Goal: Task Accomplishment & Management: Use online tool/utility

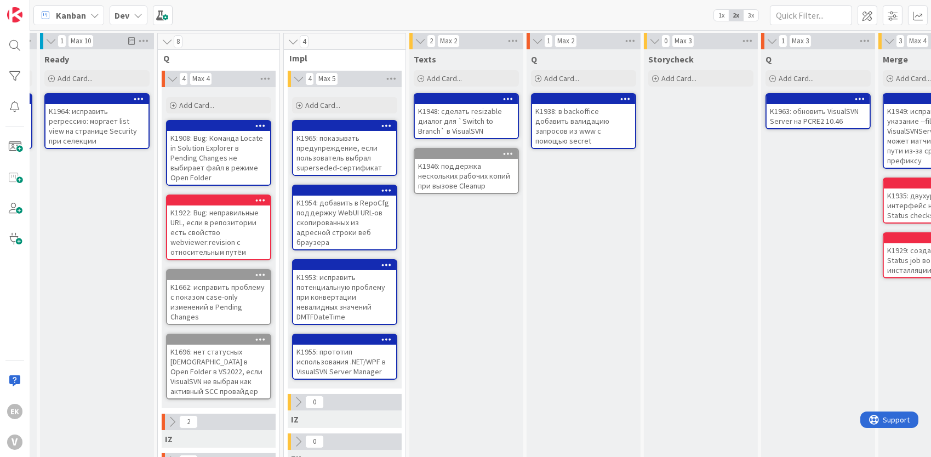
scroll to position [0, 111]
drag, startPoint x: 508, startPoint y: 315, endPoint x: 459, endPoint y: 282, distance: 59.1
click at [459, 282] on div "Texts Add Card... K1948: сделать resizable диалог для `Switch to Branch` в Visu…" at bounding box center [467, 392] width 114 height 687
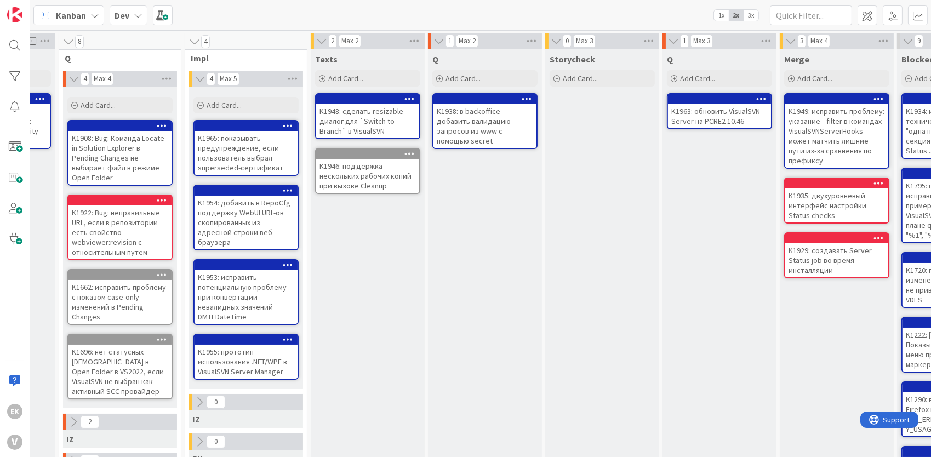
scroll to position [0, 188]
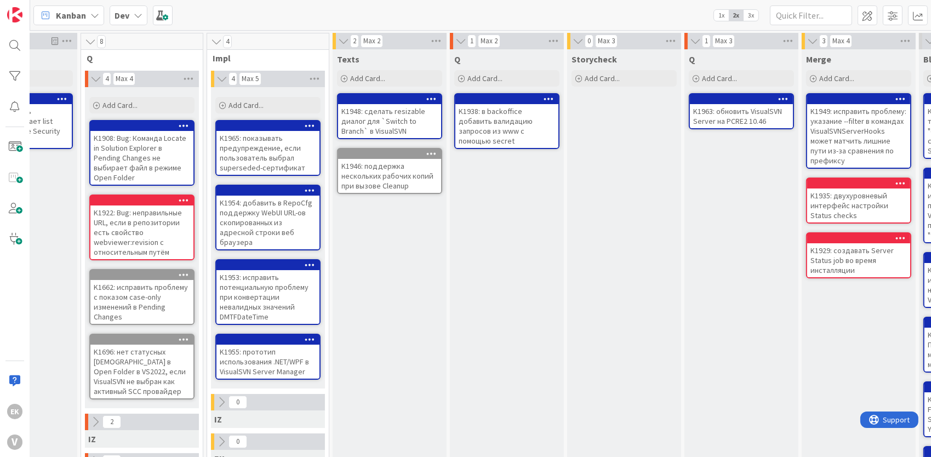
drag, startPoint x: 426, startPoint y: 259, endPoint x: 393, endPoint y: 312, distance: 62.3
click at [393, 312] on div "Texts Add Card... K1948: сделать resizable диалог для `Switch to Branch` в Visu…" at bounding box center [390, 392] width 114 height 687
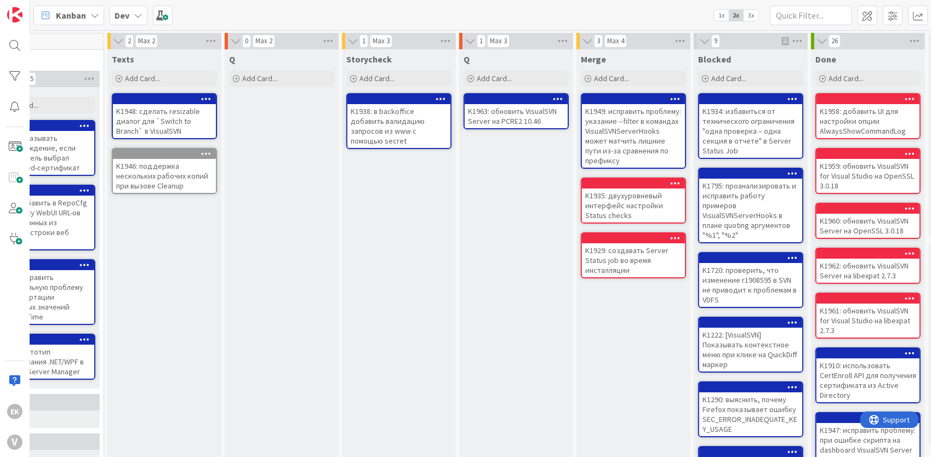
scroll to position [0, 435]
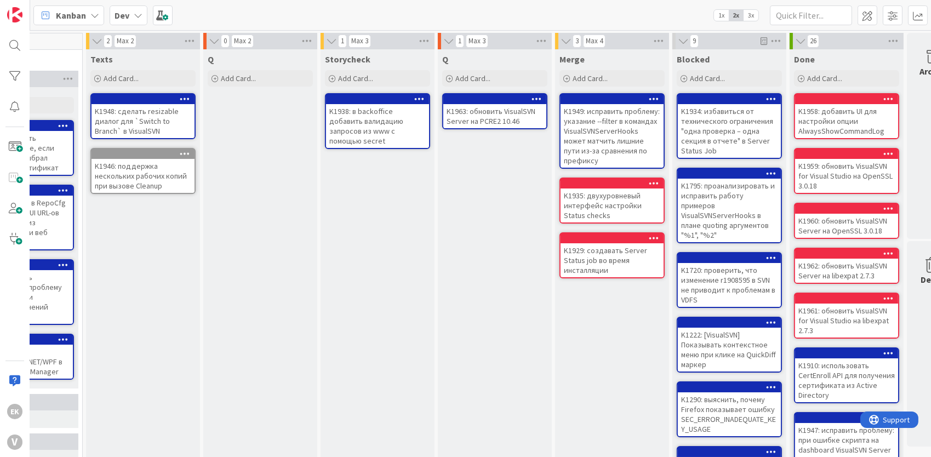
drag, startPoint x: 436, startPoint y: 231, endPoint x: 391, endPoint y: 221, distance: 46.6
click at [391, 221] on div "Storycheck Add Card... K1938: в backoffice добавить валидацию запросов из www с…" at bounding box center [378, 392] width 114 height 687
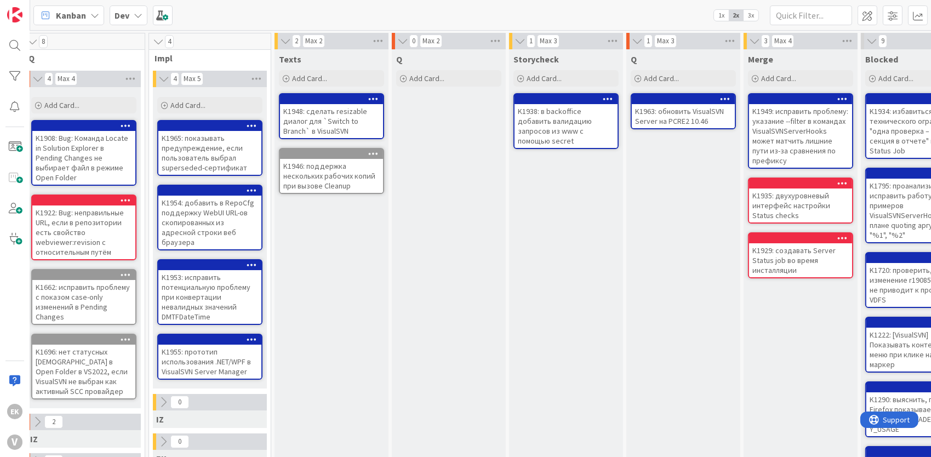
scroll to position [0, 241]
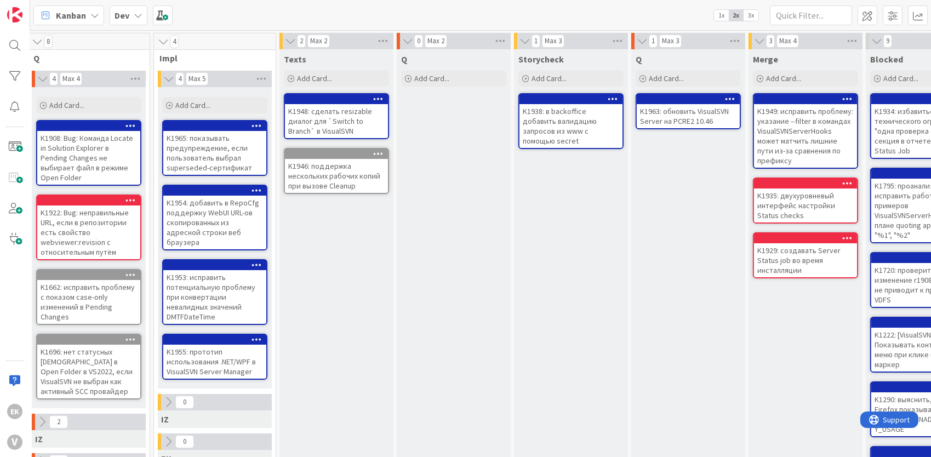
drag, startPoint x: 427, startPoint y: 258, endPoint x: 395, endPoint y: 249, distance: 33.0
click at [395, 249] on div "0 Max 2 Q Add Card..." at bounding box center [453, 387] width 117 height 709
drag, startPoint x: 539, startPoint y: 254, endPoint x: 483, endPoint y: 207, distance: 72.7
click at [483, 207] on div "Q Add Card..." at bounding box center [454, 392] width 114 height 687
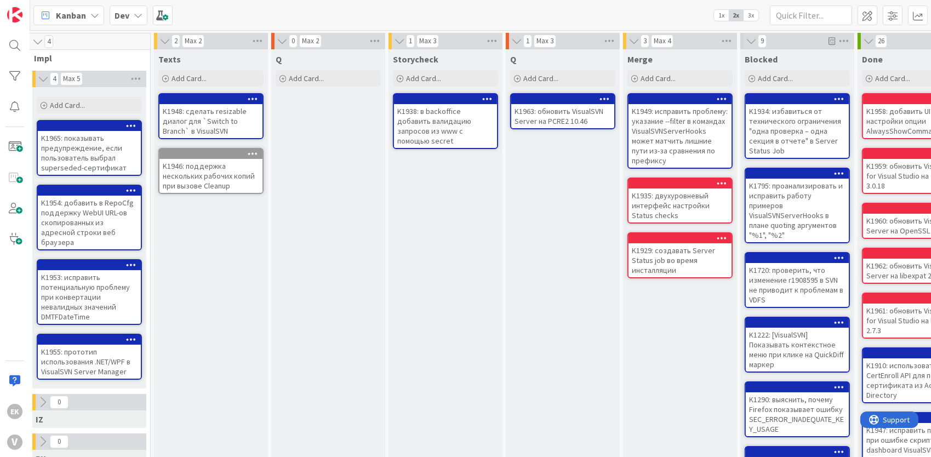
scroll to position [0, 477]
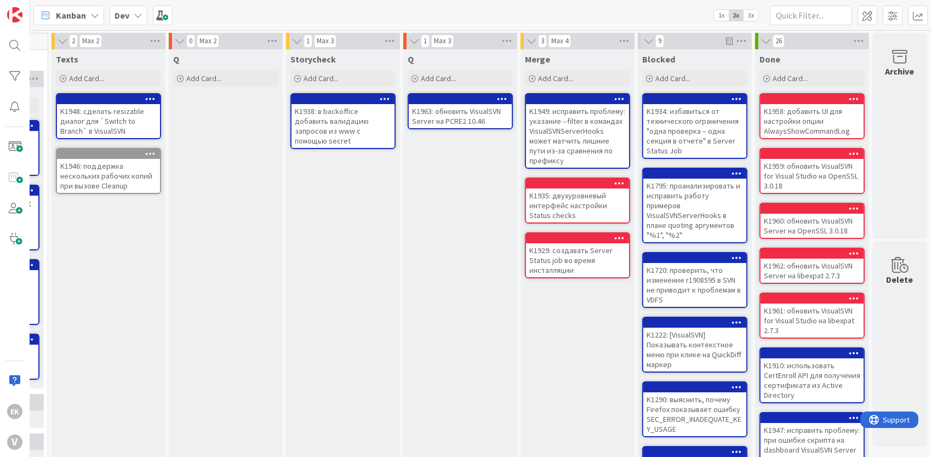
drag, startPoint x: 373, startPoint y: 249, endPoint x: 277, endPoint y: 227, distance: 97.7
click at [284, 227] on div "1 Max 3 Storycheck Add Card... K1938: в backoffice добавить валидацию запросов …" at bounding box center [342, 387] width 117 height 709
click at [341, 280] on div "Storycheck Add Card... K1938: в backoffice добавить валидацию запросов из www с…" at bounding box center [343, 392] width 114 height 687
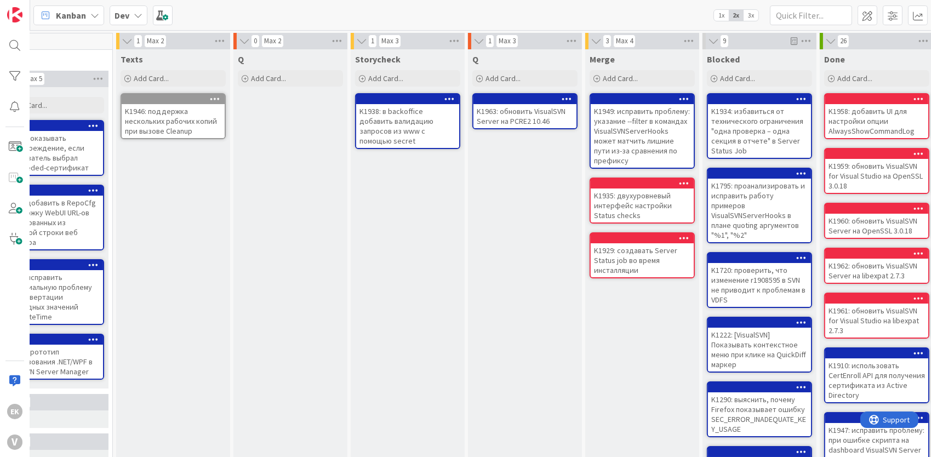
scroll to position [0, 425]
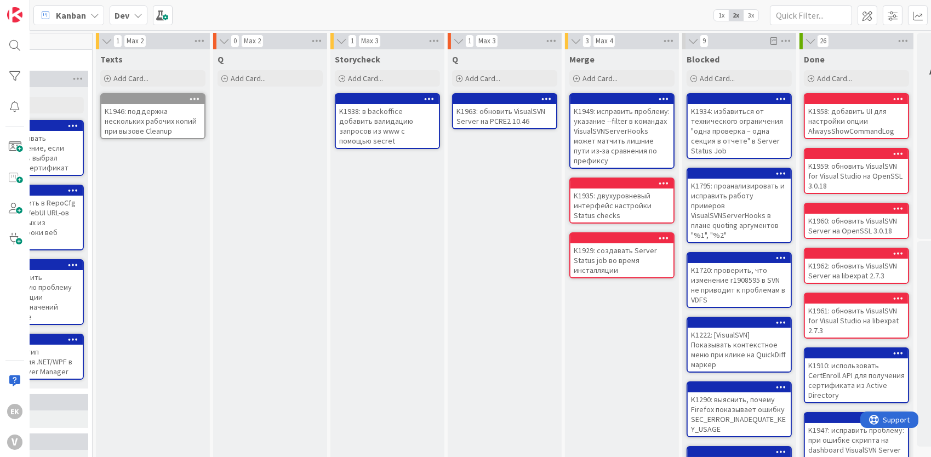
drag, startPoint x: 465, startPoint y: 221, endPoint x: 420, endPoint y: 220, distance: 45.0
click at [420, 220] on div "Storycheck Add Card... K1938: в backoffice добавить валидацию запросов из www с…" at bounding box center [388, 392] width 114 height 687
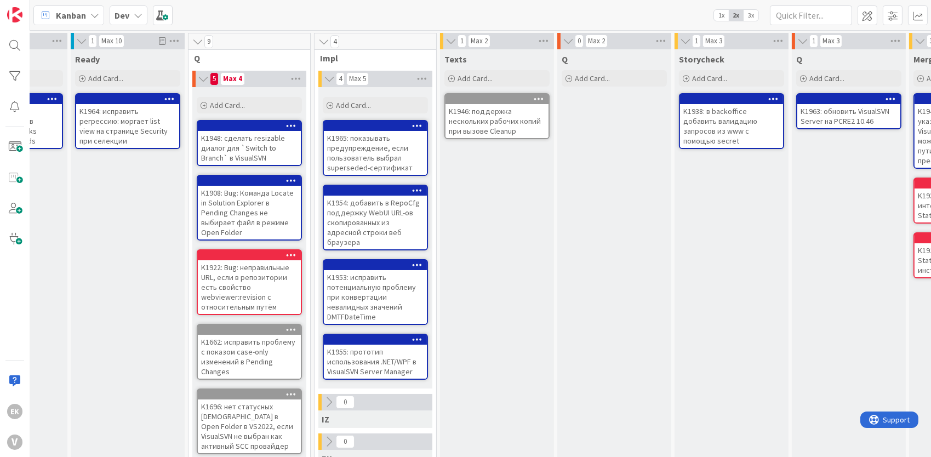
scroll to position [0, 80]
